Goal: Transaction & Acquisition: Purchase product/service

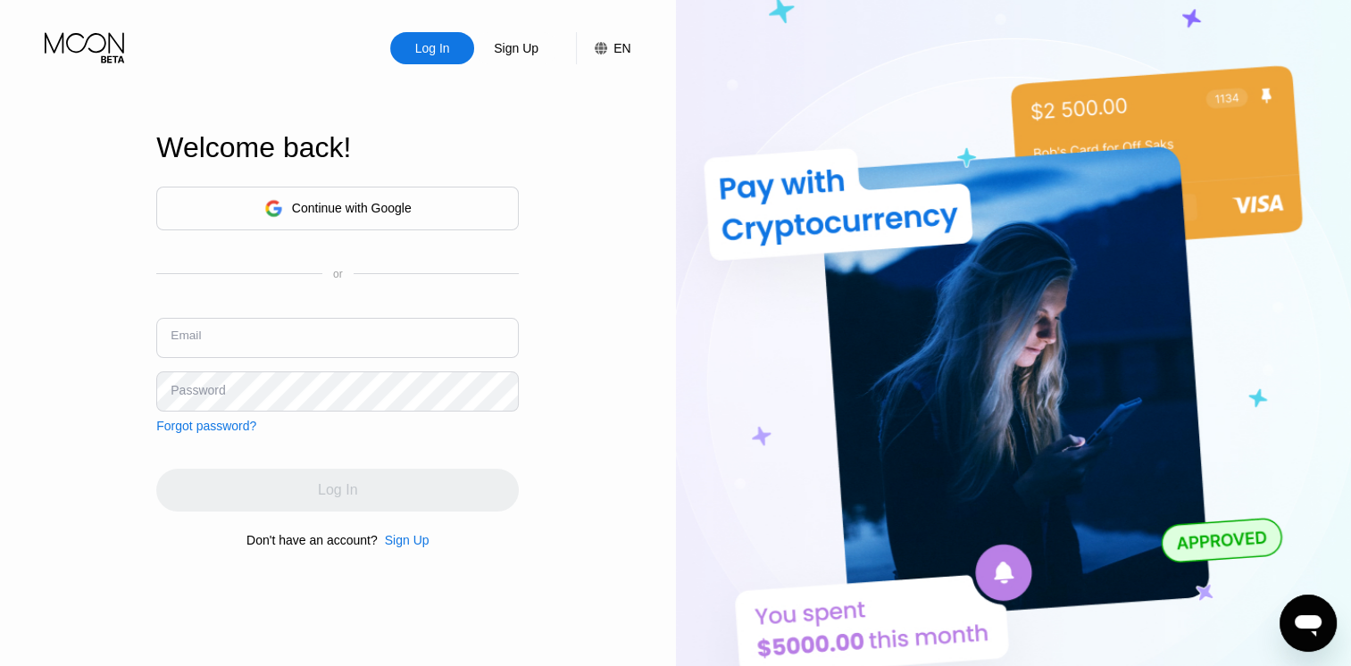
click at [317, 345] on input "text" at bounding box center [337, 338] width 363 height 40
type input "[EMAIL_ADDRESS][DOMAIN_NAME]"
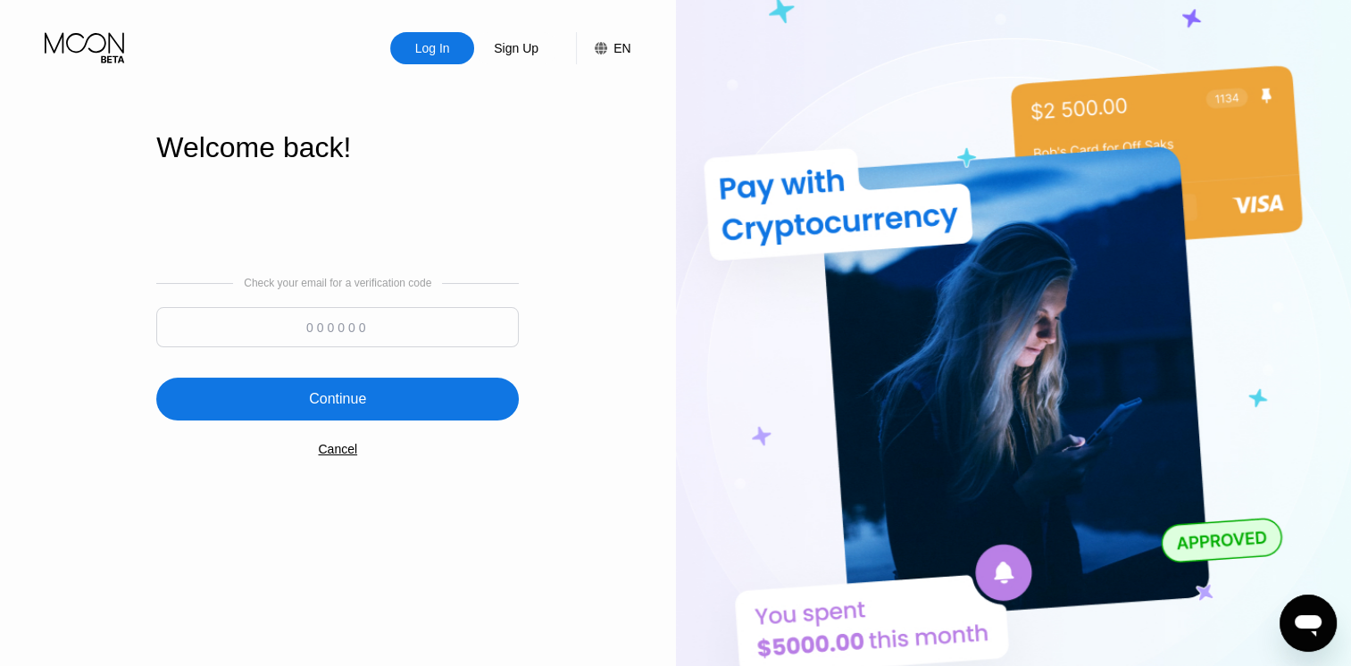
click at [303, 331] on input at bounding box center [337, 327] width 363 height 40
type input "622882"
click at [446, 396] on div "Continue" at bounding box center [337, 399] width 363 height 43
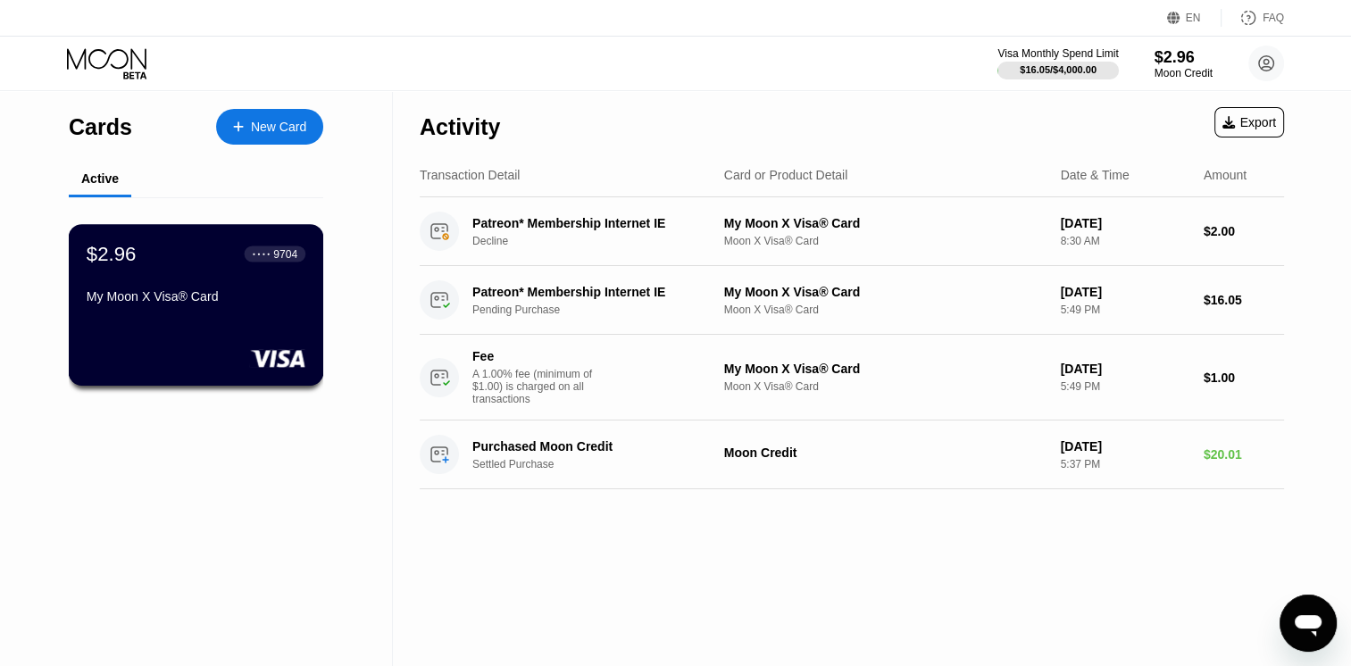
click at [247, 304] on div "My Moon X Visa® Card" at bounding box center [196, 296] width 219 height 14
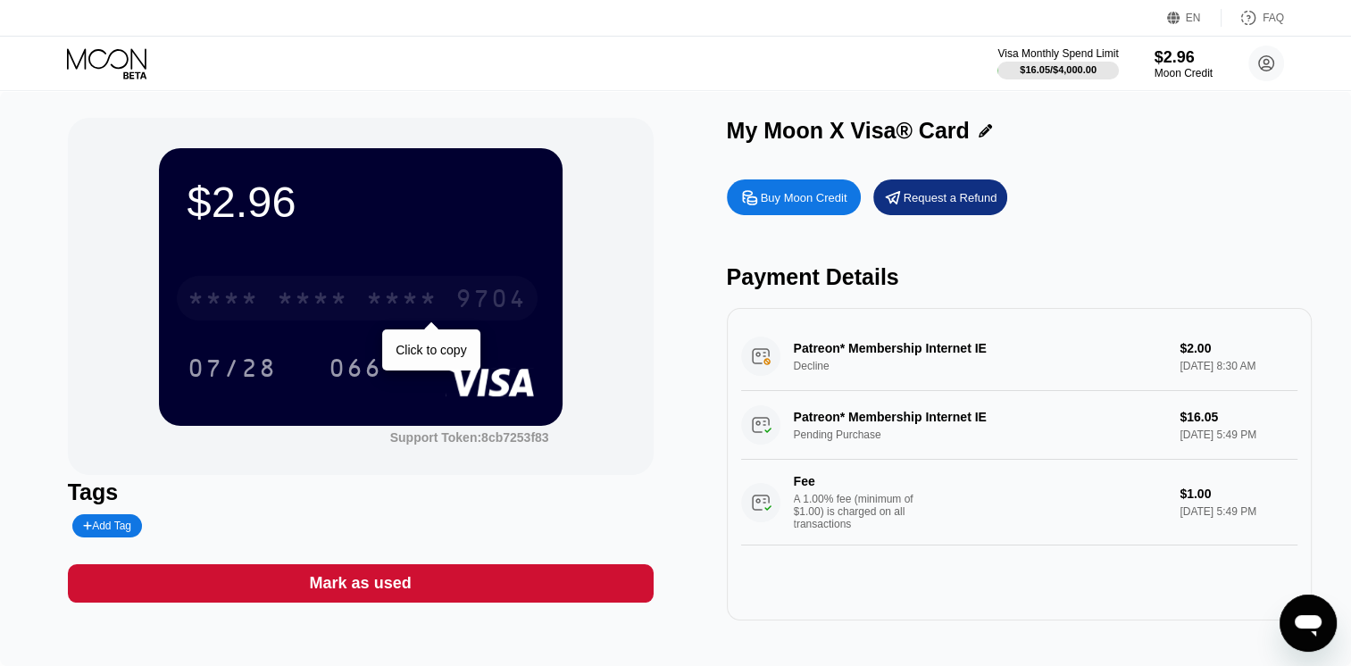
click at [362, 295] on div "* * * * * * * * * * * * 9704" at bounding box center [357, 298] width 361 height 45
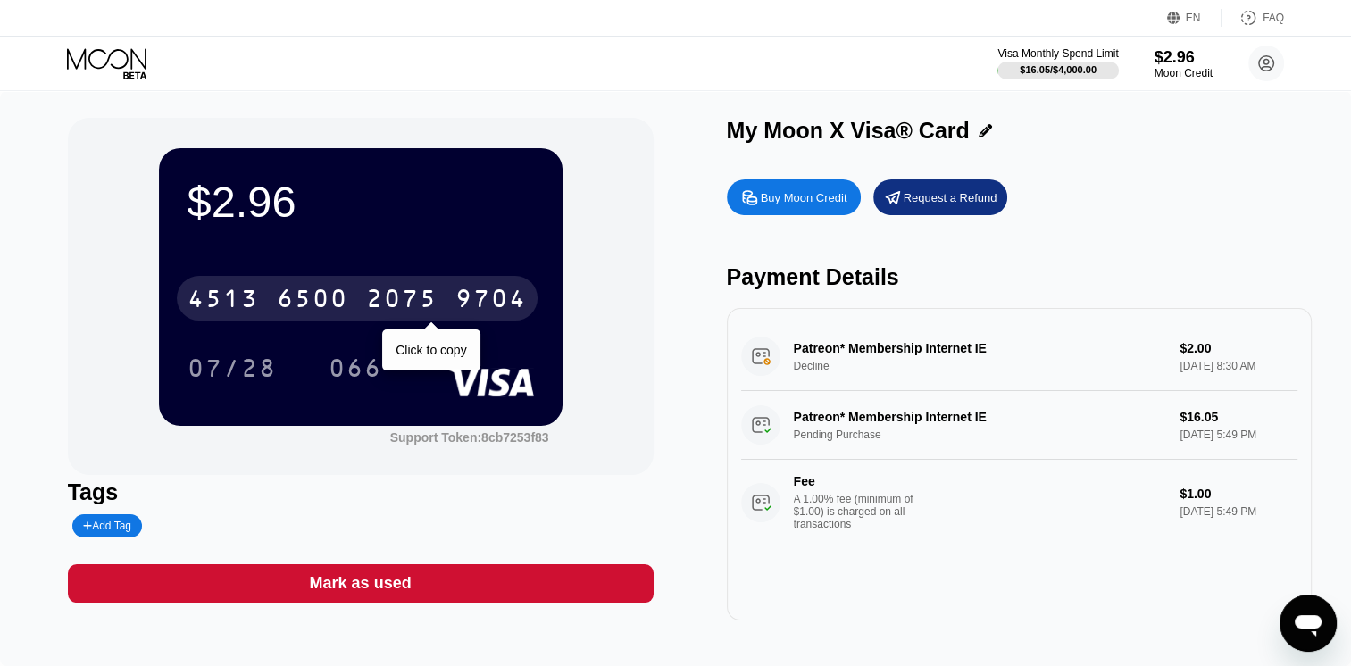
click at [446, 298] on div "[CREDIT_CARD_NUMBER]" at bounding box center [357, 298] width 361 height 45
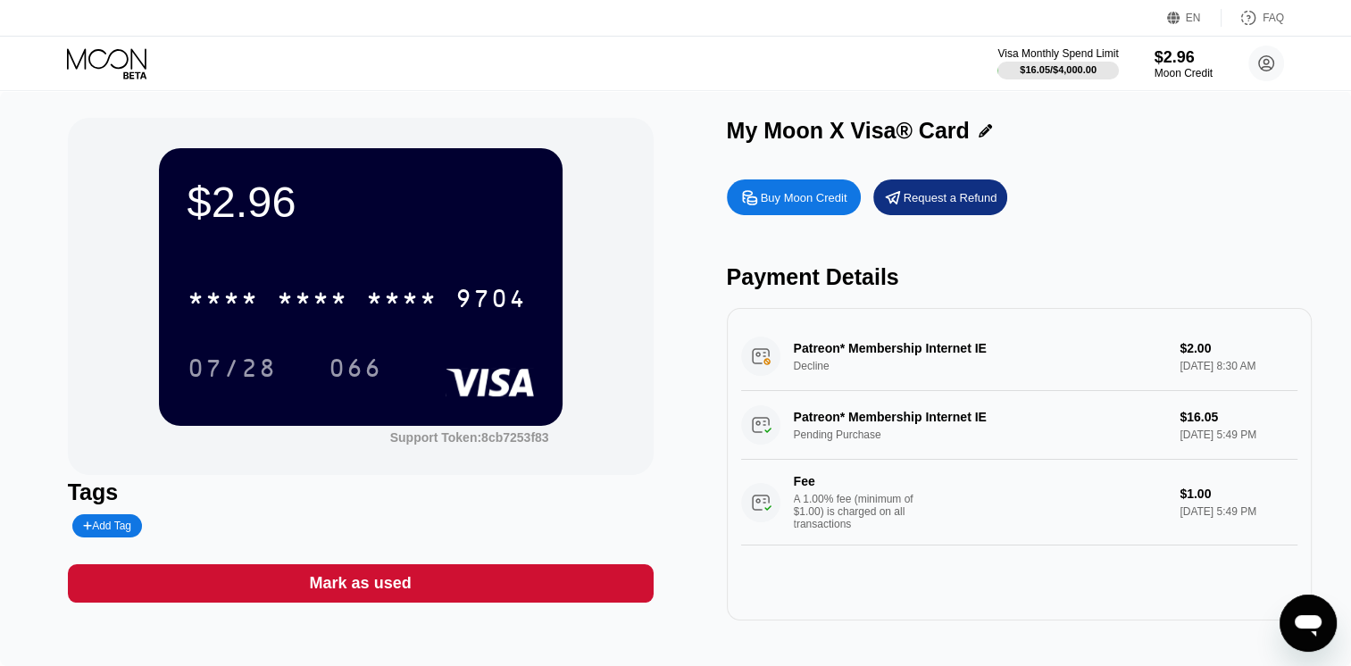
click at [766, 370] on div "Patreon* Membership Internet IE Decline $2.00 [DATE] 8:30 AM" at bounding box center [1019, 356] width 557 height 69
click at [876, 386] on div "Patreon* Membership Internet IE Decline $2.00 [DATE] 8:30 AM" at bounding box center [1019, 356] width 557 height 69
click at [1111, 358] on div "Patreon* Membership Internet IE Decline $2.00 [DATE] 8:30 AM" at bounding box center [1019, 356] width 557 height 69
click at [770, 205] on div "Buy Moon Credit" at bounding box center [804, 197] width 87 height 15
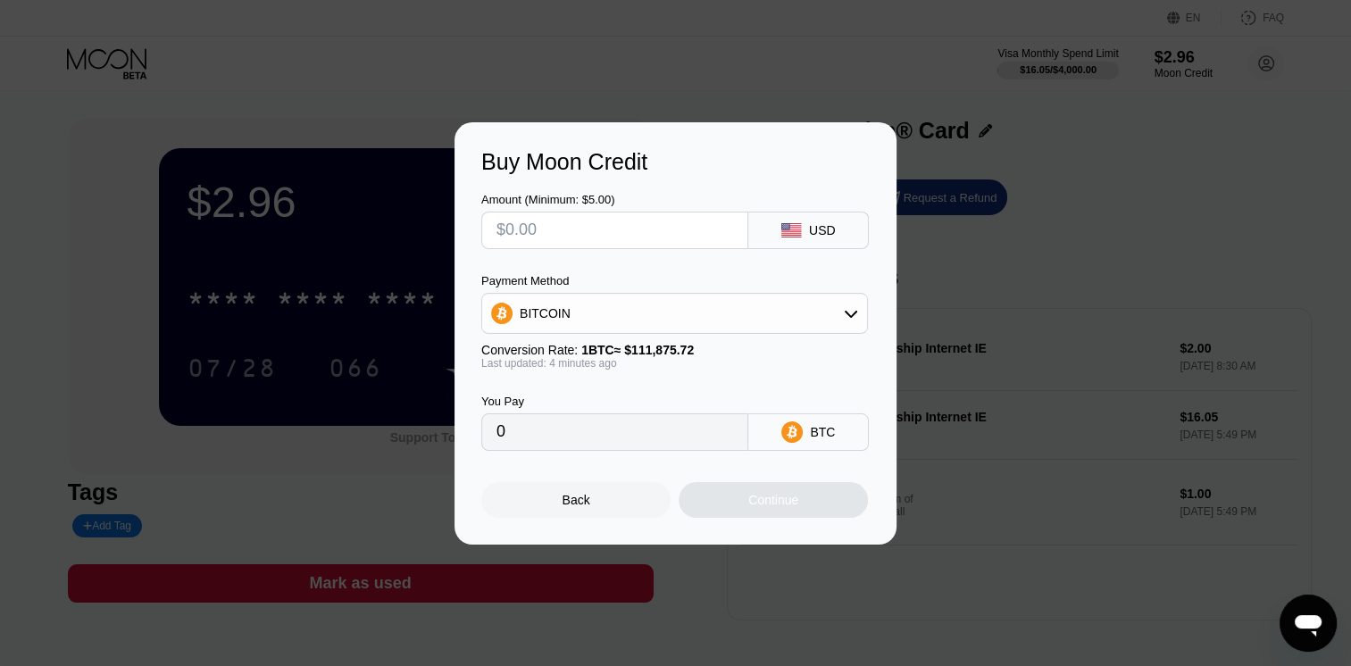
click at [690, 332] on div "BITCOIN" at bounding box center [674, 313] width 387 height 41
click at [685, 317] on div "BITCOIN" at bounding box center [674, 314] width 385 height 36
click at [632, 395] on div "USDT on TRON" at bounding box center [685, 402] width 337 height 14
type input "0.00"
click at [619, 236] on input "text" at bounding box center [614, 231] width 237 height 36
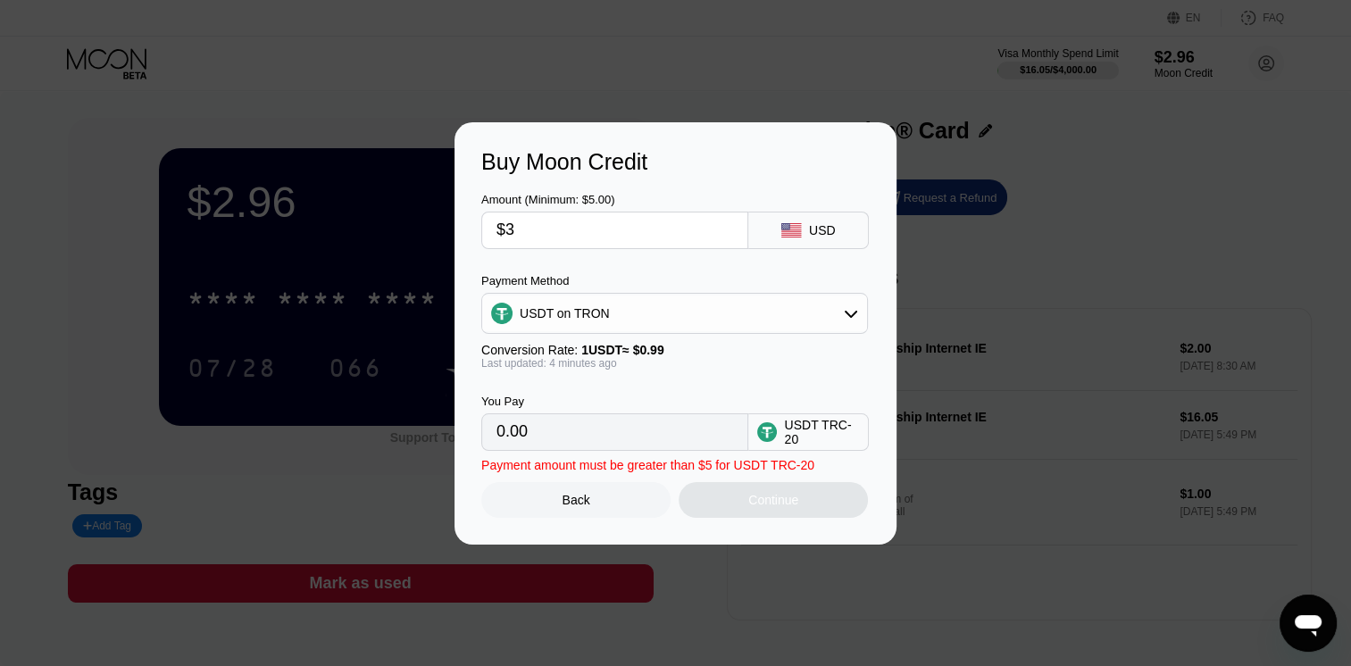
type input "$30"
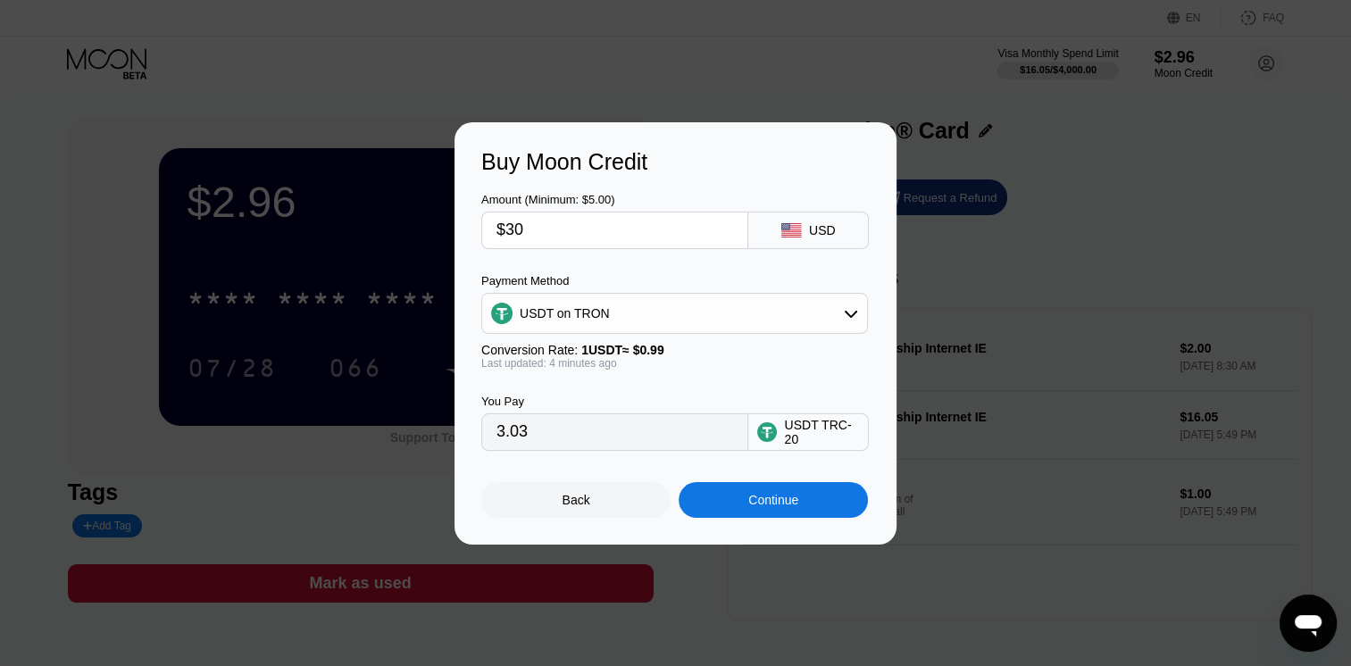
type input "30.30"
click at [586, 228] on input "$30" at bounding box center [614, 231] width 237 height 36
type input "$40"
type input "40.40"
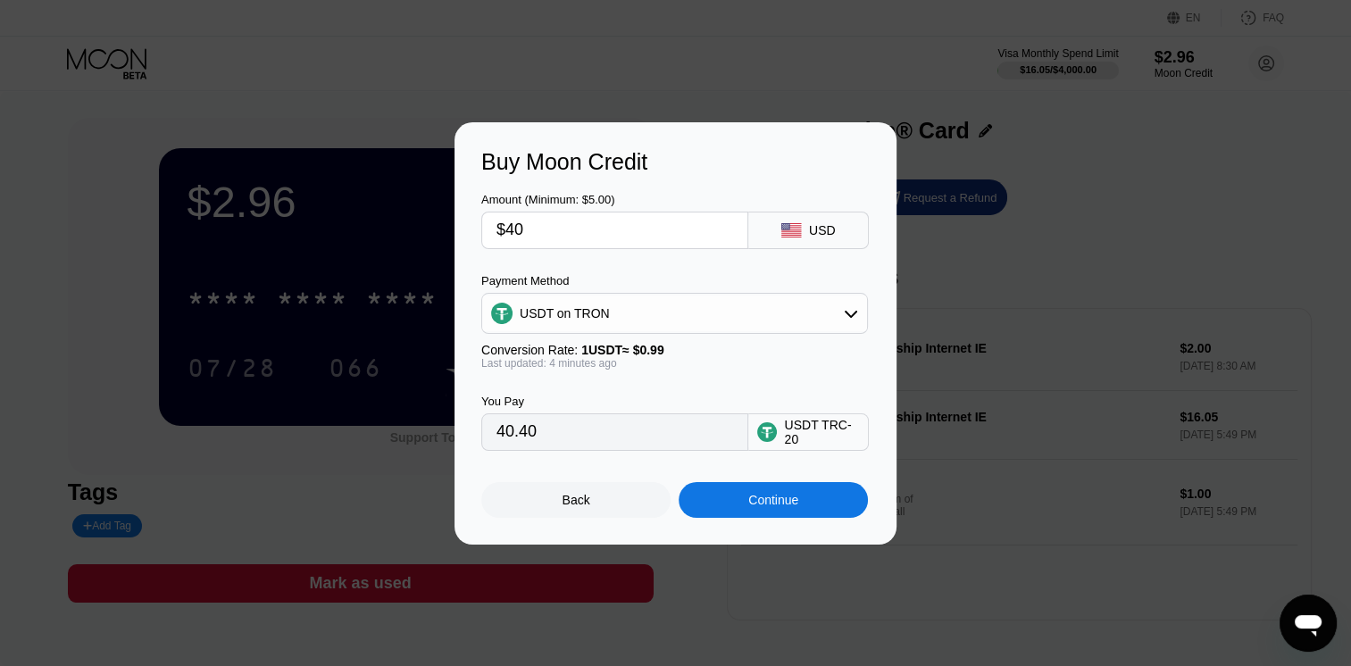
type input "$40"
click at [750, 507] on div "Continue" at bounding box center [773, 500] width 50 height 14
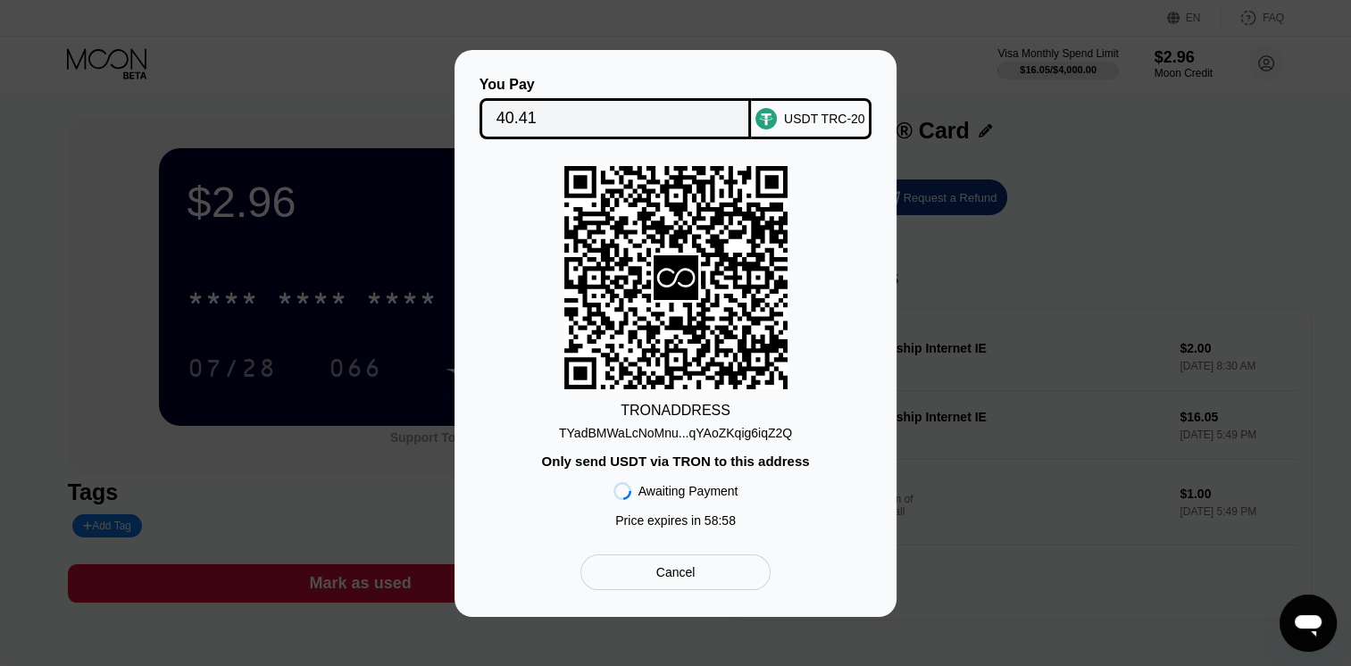
click at [731, 436] on div "TYadBMWaLcNoMnu...qYAoZKqig6iqZ2Q" at bounding box center [675, 433] width 233 height 14
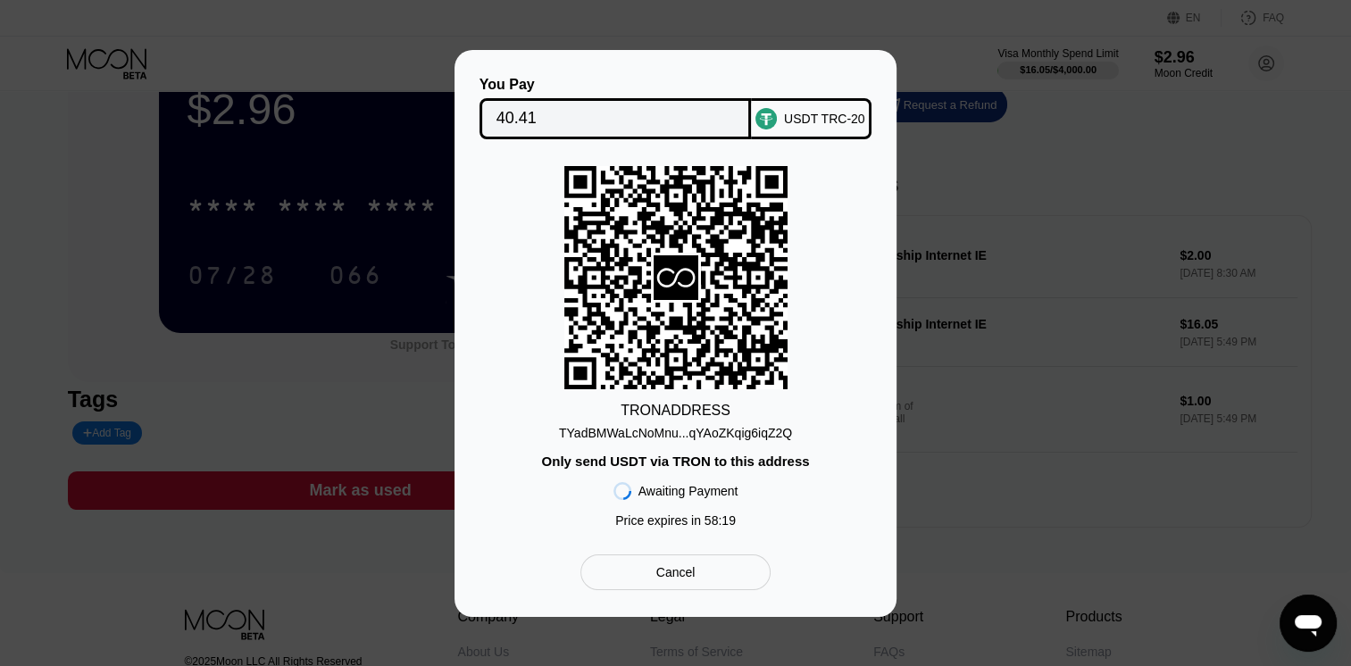
scroll to position [268, 0]
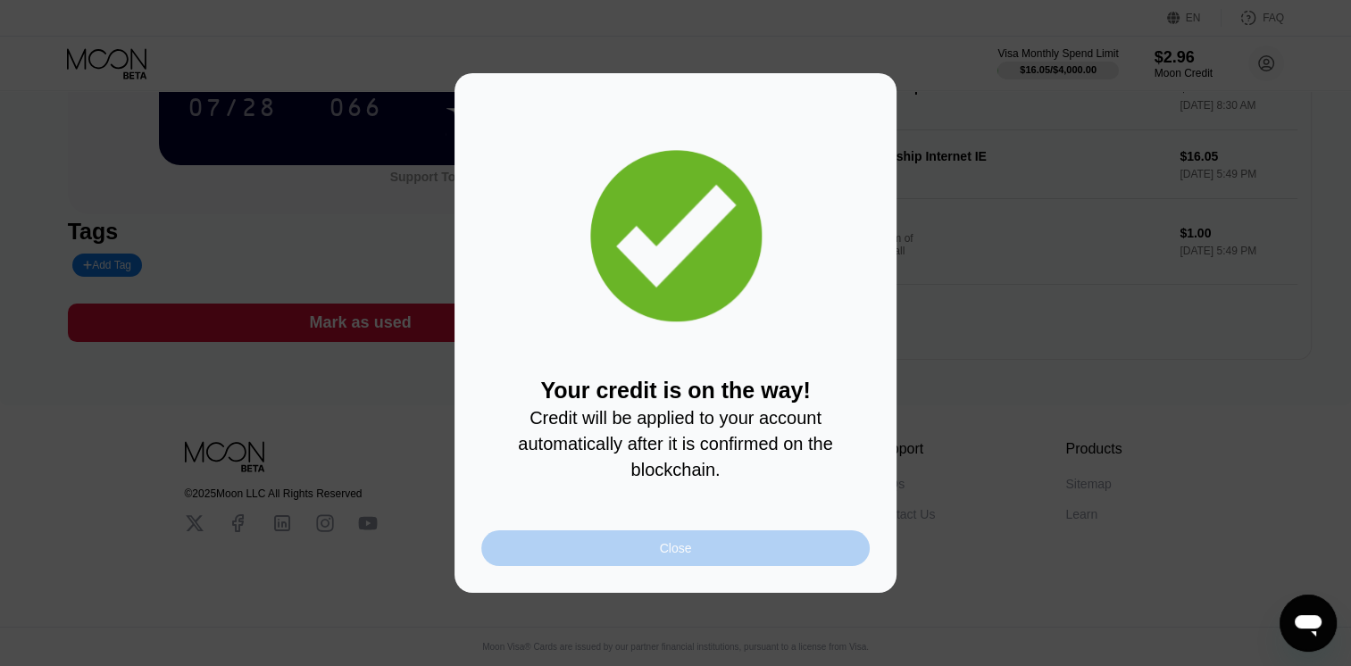
click at [807, 544] on div "Close" at bounding box center [675, 548] width 388 height 36
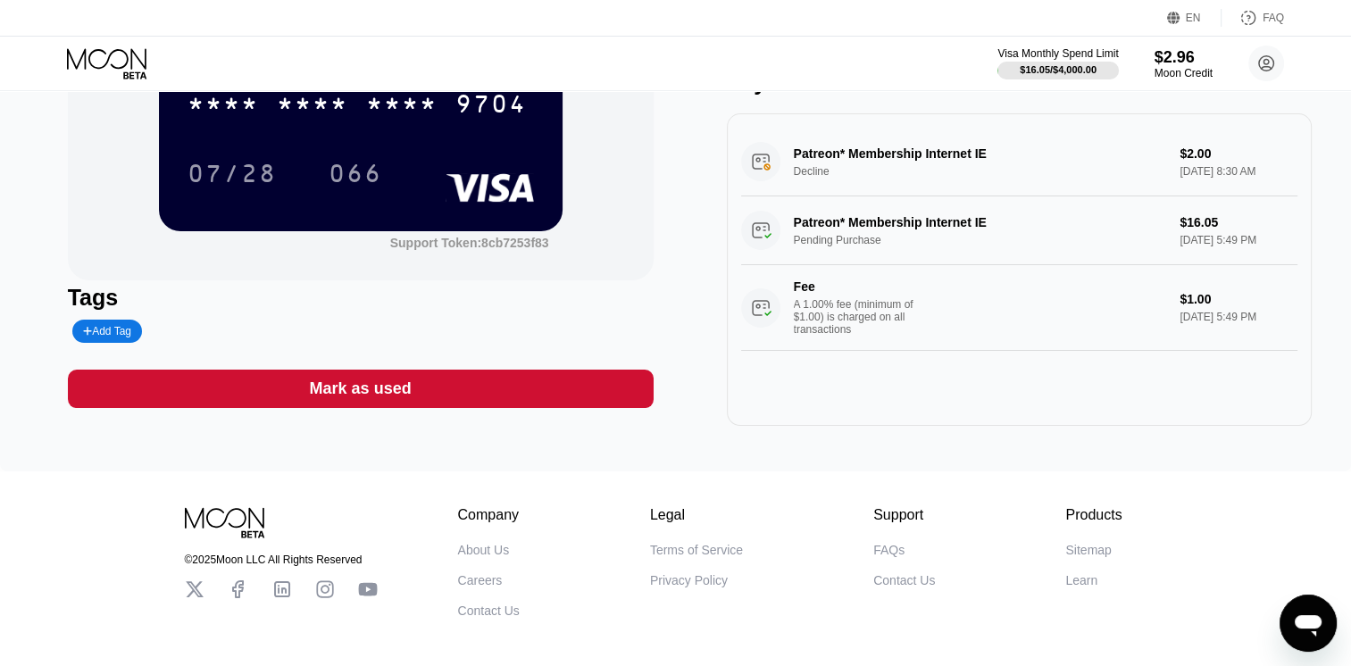
scroll to position [0, 0]
